Goal: Find specific page/section: Find specific page/section

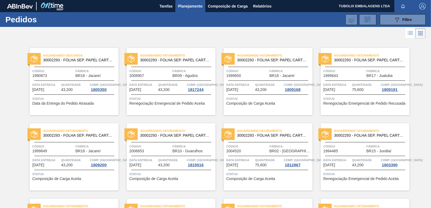
click at [366, 69] on span "Fábrica" at bounding box center [387, 70] width 42 height 5
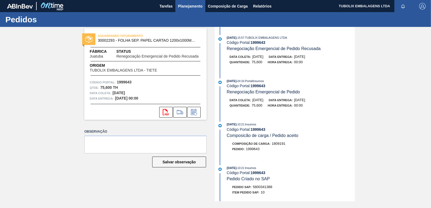
click at [188, 5] on span "Planejamento" at bounding box center [190, 6] width 24 height 6
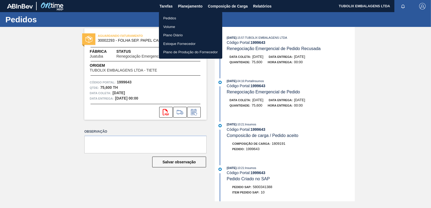
click at [168, 15] on li "Pedidos" at bounding box center [190, 18] width 63 height 9
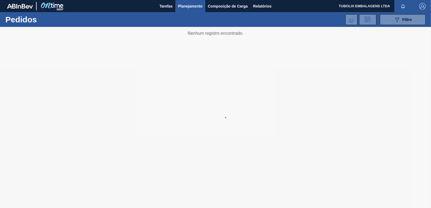
click at [168, 15] on div "Pedidos Volume Plano Diário Estoque Fornecedor Plano de Produção do Fornecedor" at bounding box center [215, 104] width 431 height 208
